Goal: Navigation & Orientation: Go to known website

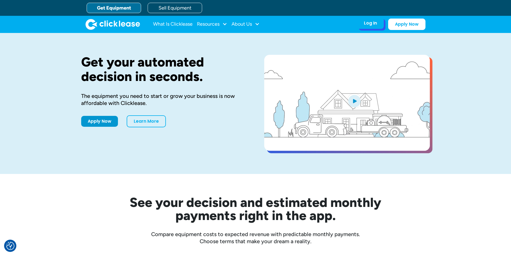
click at [365, 25] on div "Log In" at bounding box center [370, 22] width 13 height 5
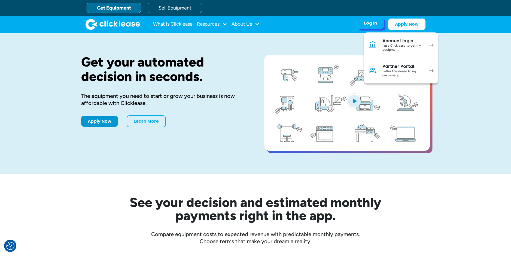
click at [429, 43] on link "Account login I use Clicklease to get my equipment" at bounding box center [401, 45] width 74 height 26
